Goal: Transaction & Acquisition: Book appointment/travel/reservation

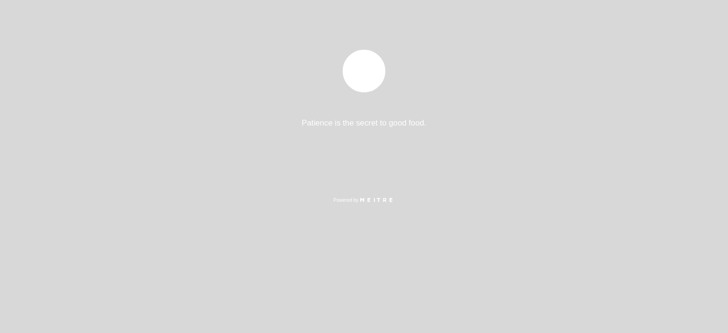
select select "es"
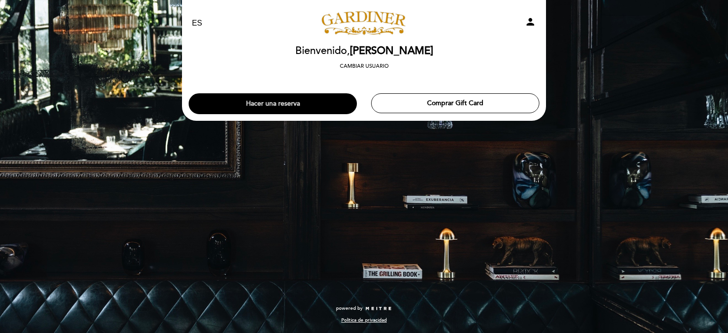
click at [279, 101] on button "Hacer una reserva" at bounding box center [273, 103] width 168 height 21
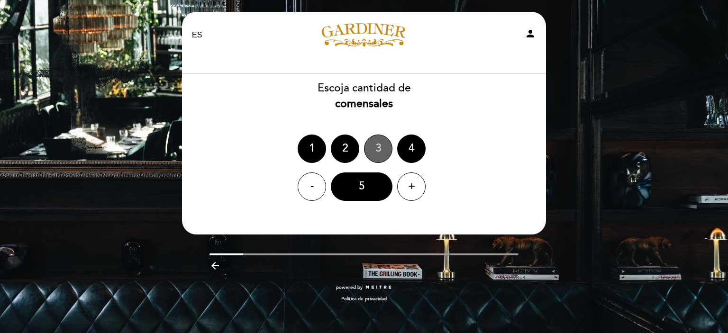
click at [374, 146] on div "3" at bounding box center [378, 149] width 28 height 28
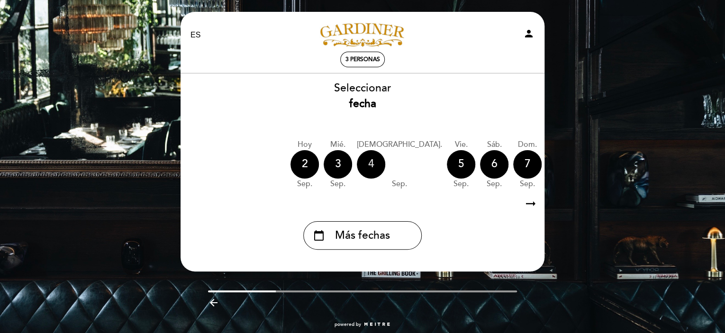
click at [369, 159] on div "4" at bounding box center [371, 164] width 28 height 28
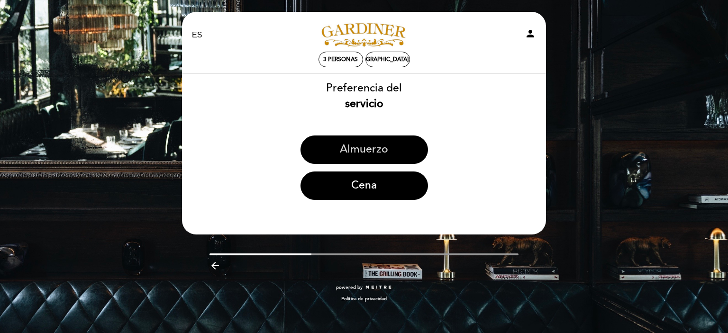
click at [360, 145] on button "Almuerzo" at bounding box center [363, 149] width 127 height 28
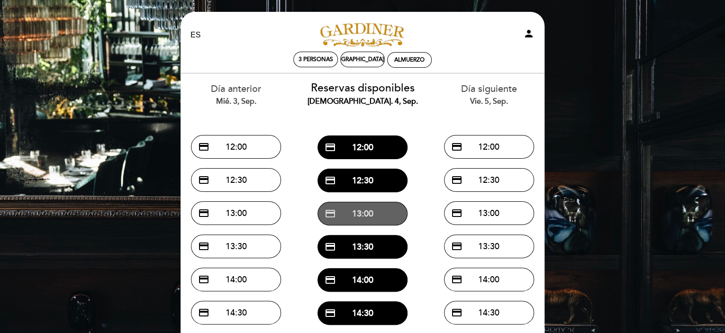
click at [363, 211] on button "credit_card 13:00" at bounding box center [362, 214] width 90 height 24
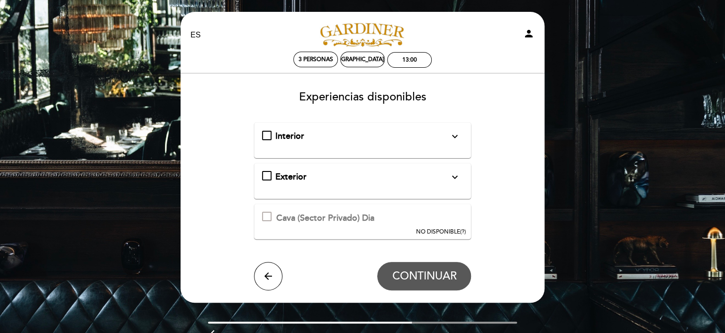
click at [404, 141] on div "Interior expand_more" at bounding box center [362, 136] width 174 height 12
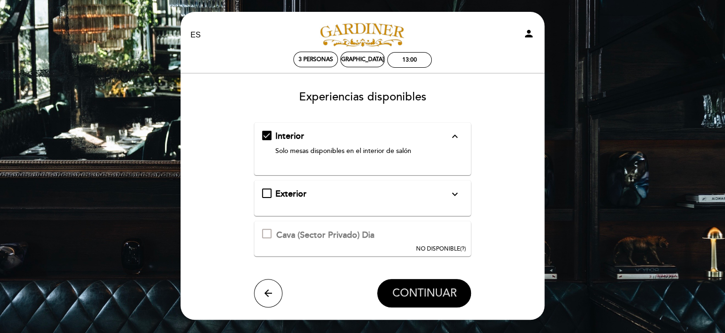
click at [430, 293] on span "CONTINUAR" at bounding box center [424, 293] width 64 height 13
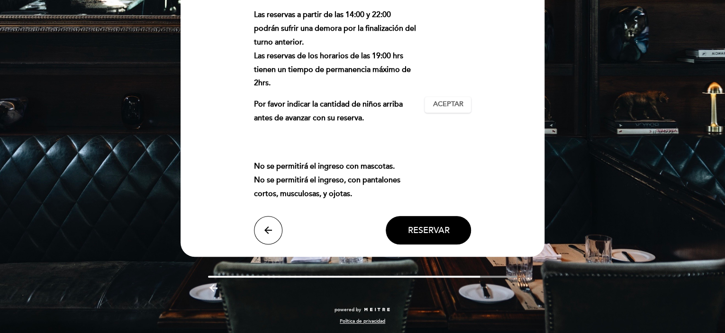
scroll to position [146, 0]
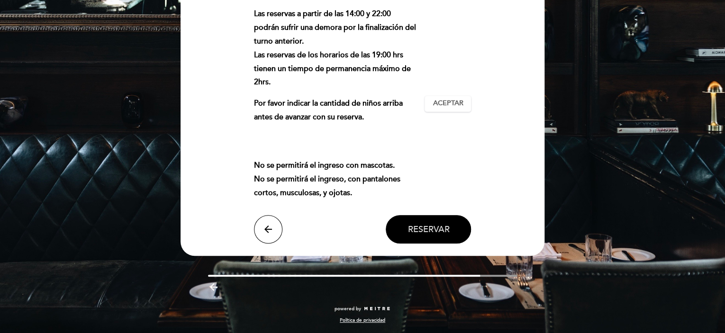
click at [430, 230] on span "Reservar" at bounding box center [428, 229] width 42 height 10
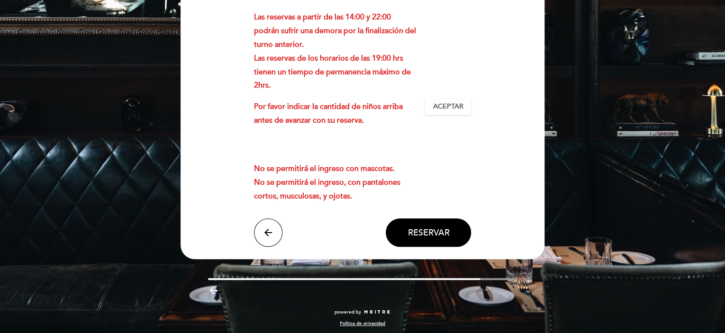
scroll to position [51, 0]
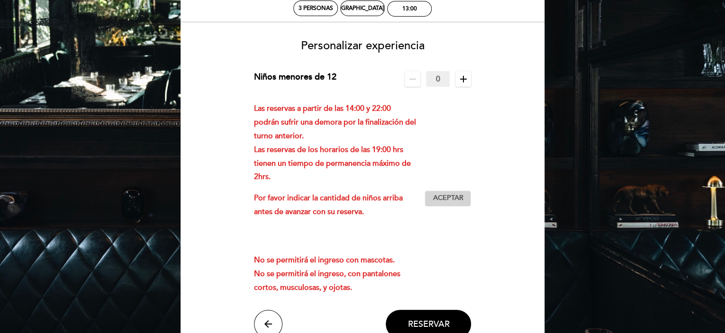
click at [451, 197] on span "Aceptar" at bounding box center [447, 198] width 30 height 10
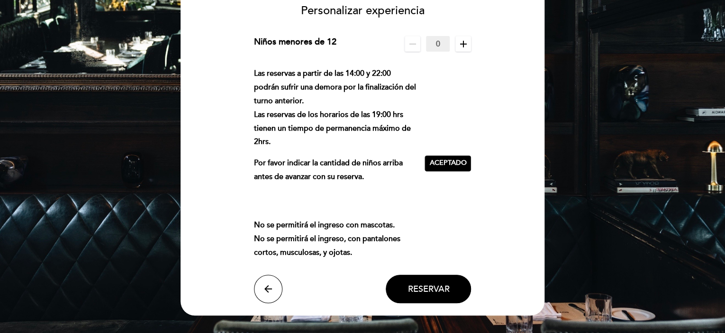
scroll to position [146, 0]
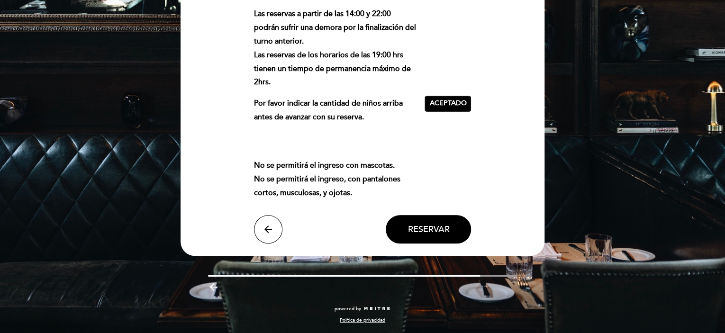
drag, startPoint x: 427, startPoint y: 224, endPoint x: 433, endPoint y: 217, distance: 9.0
click at [428, 224] on span "Reservar" at bounding box center [428, 229] width 42 height 10
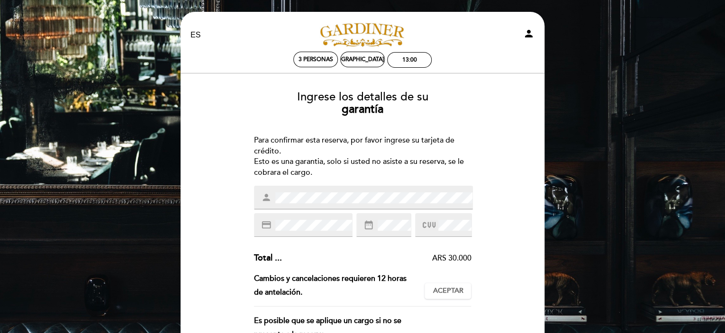
click at [434, 223] on icon at bounding box center [428, 225] width 13 height 16
click at [424, 225] on icon at bounding box center [428, 225] width 13 height 16
click at [422, 227] on div at bounding box center [443, 225] width 57 height 24
click at [432, 229] on icon at bounding box center [428, 225] width 13 height 16
click at [434, 222] on icon at bounding box center [428, 225] width 13 height 16
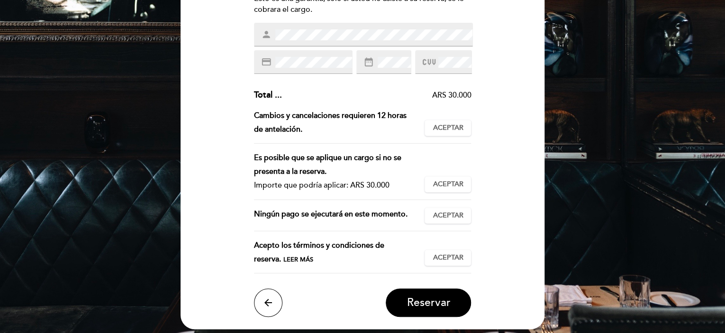
scroll to position [189, 0]
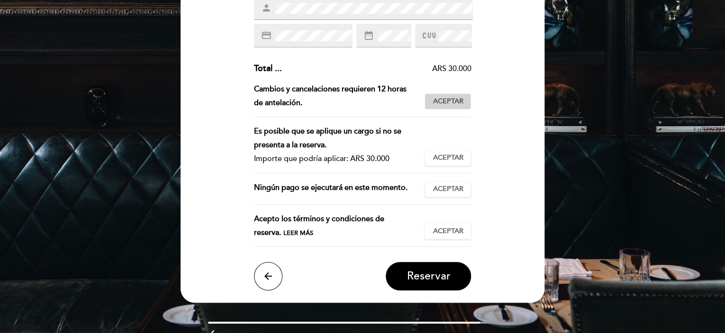
click at [455, 102] on span "Aceptar" at bounding box center [447, 102] width 30 height 10
click at [458, 158] on span "Aceptar" at bounding box center [447, 158] width 30 height 10
click at [451, 188] on span "Aceptar" at bounding box center [447, 189] width 30 height 10
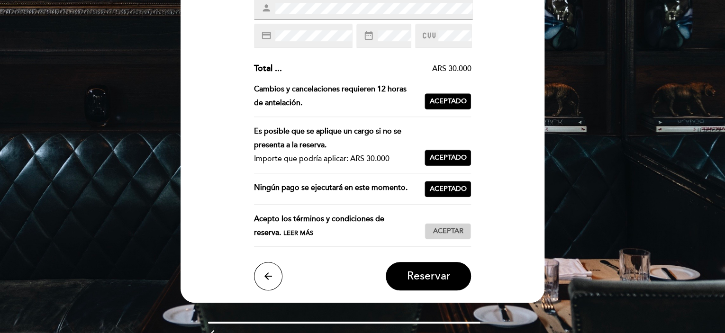
click at [446, 224] on button "Aceptar Aceptado" at bounding box center [447, 231] width 46 height 16
click at [433, 270] on span "Reservar" at bounding box center [428, 276] width 44 height 13
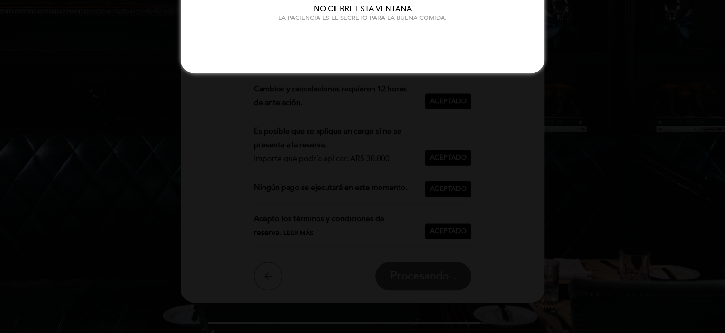
scroll to position [0, 0]
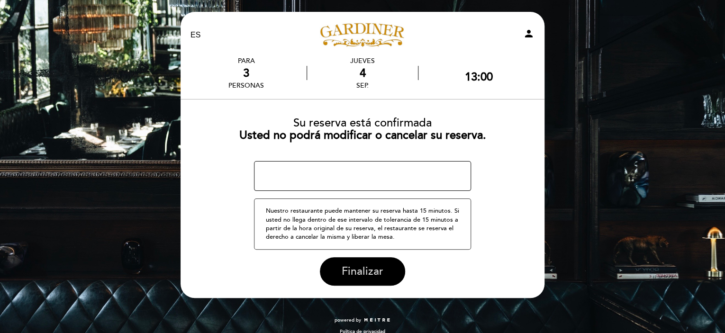
click at [374, 273] on span "Finalizar" at bounding box center [363, 271] width 42 height 13
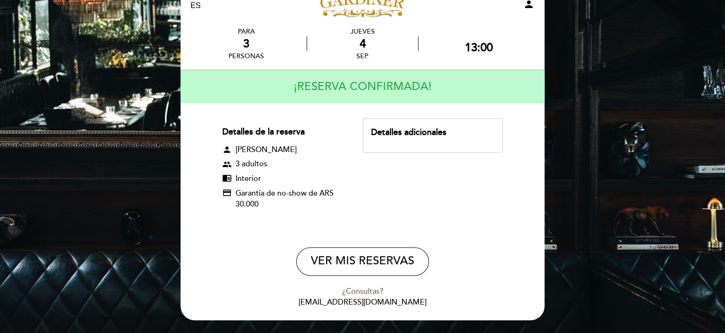
scroll to position [16, 0]
